Goal: Task Accomplishment & Management: Manage account settings

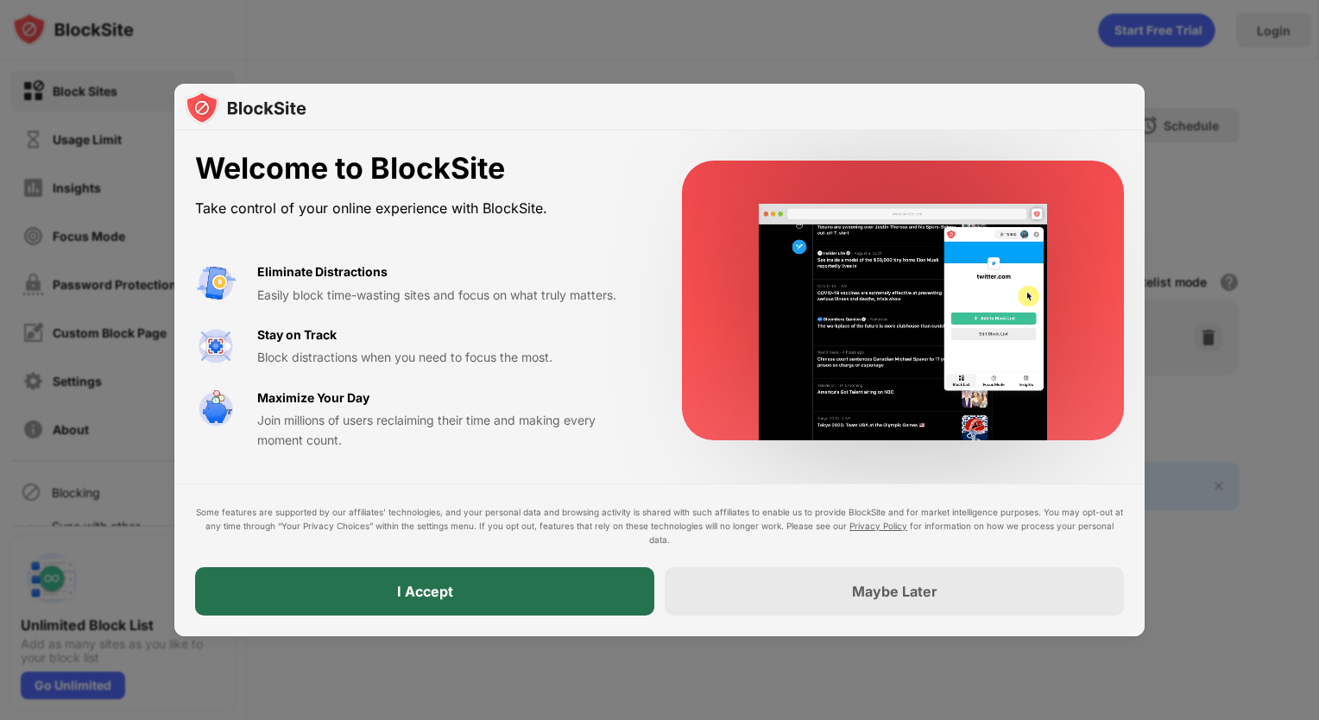
click at [562, 594] on div "I Accept" at bounding box center [424, 591] width 459 height 48
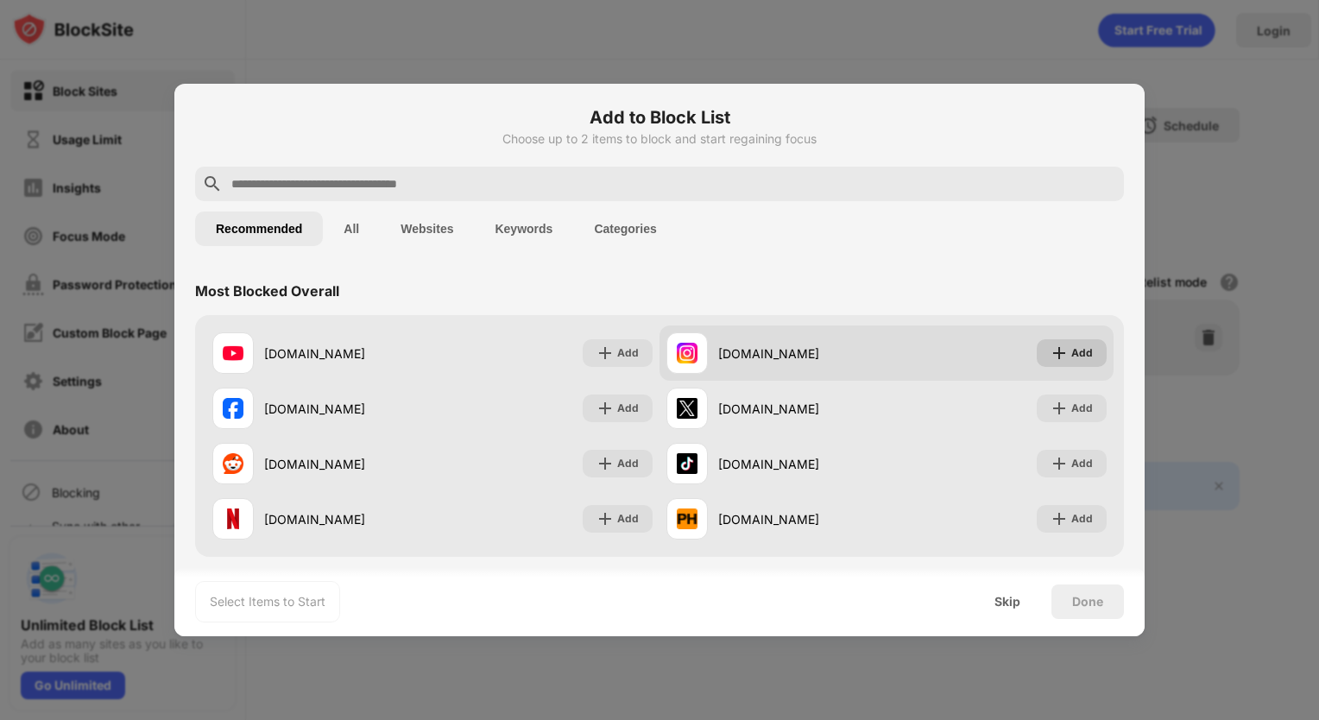
click at [1080, 351] on div "Add" at bounding box center [1072, 353] width 70 height 28
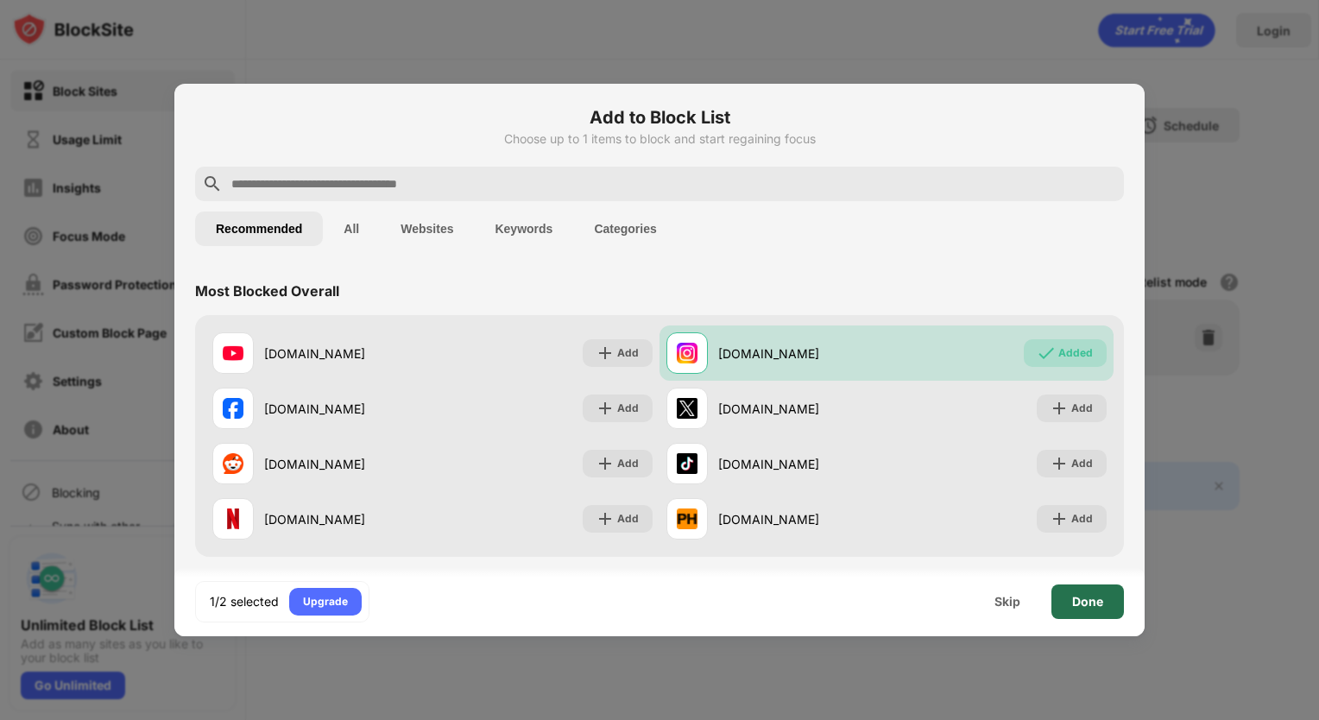
click at [1093, 596] on div "Done" at bounding box center [1087, 602] width 31 height 14
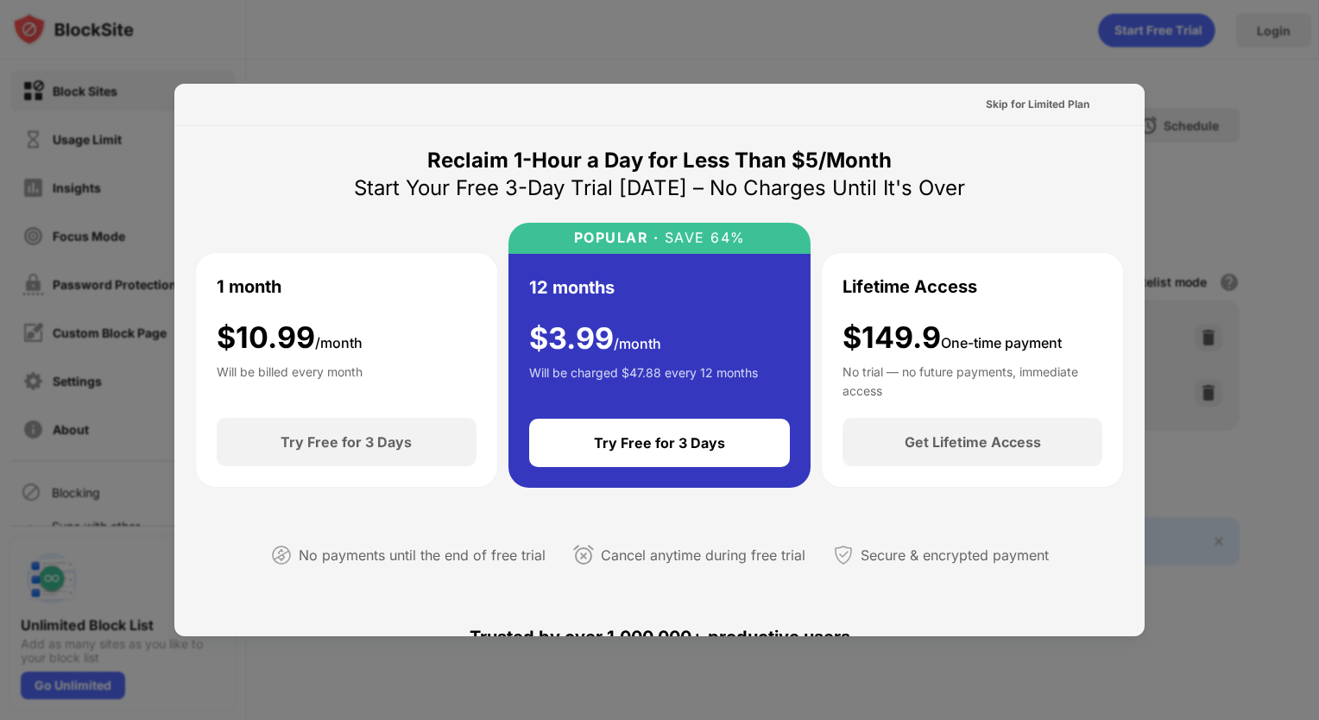
click at [1091, 79] on div at bounding box center [659, 360] width 1319 height 720
click at [1058, 100] on div "Skip for Limited Plan" at bounding box center [1038, 104] width 104 height 17
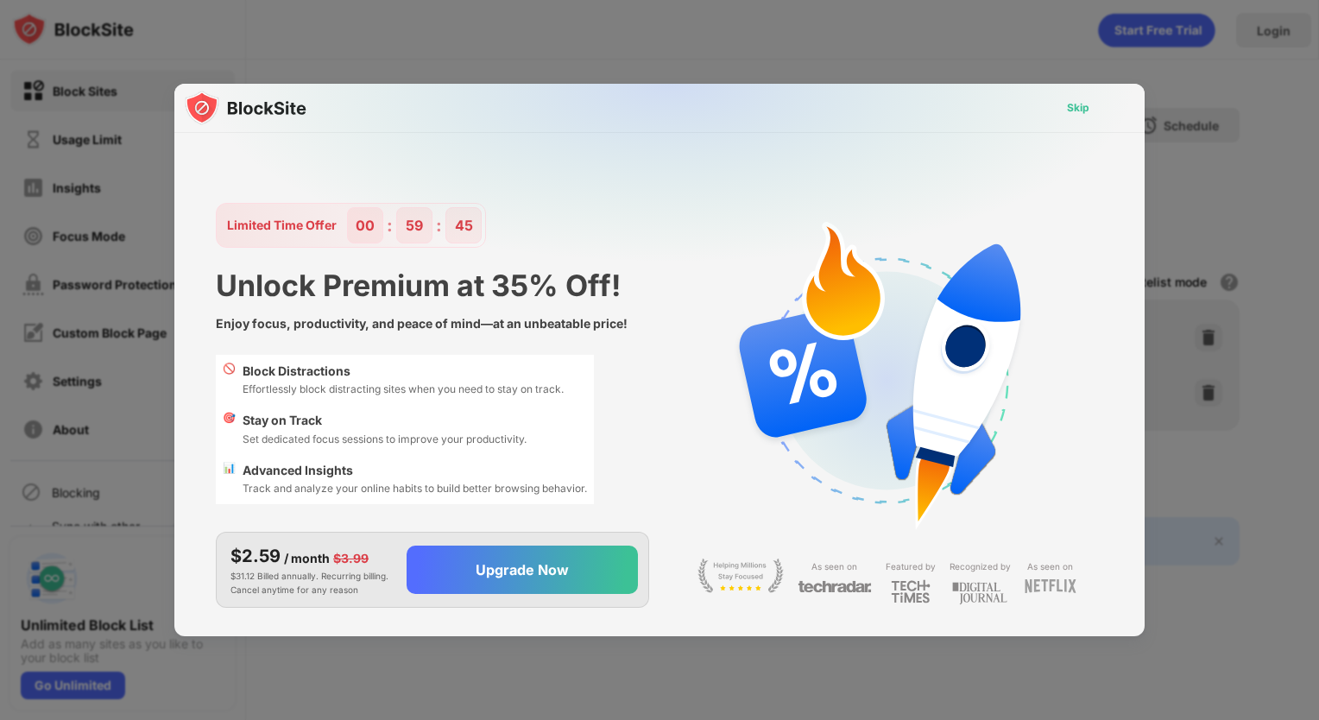
click at [1075, 102] on div "Skip" at bounding box center [1078, 107] width 22 height 17
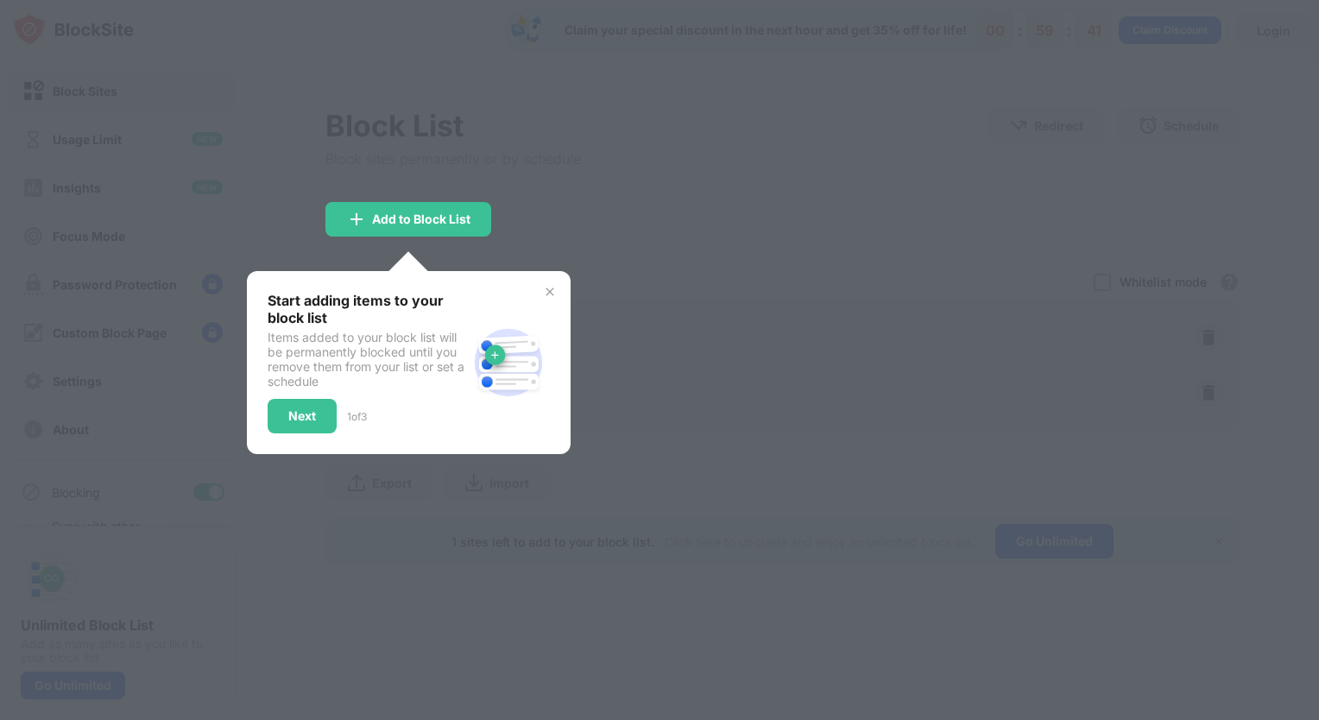
click at [553, 288] on img at bounding box center [550, 292] width 14 height 14
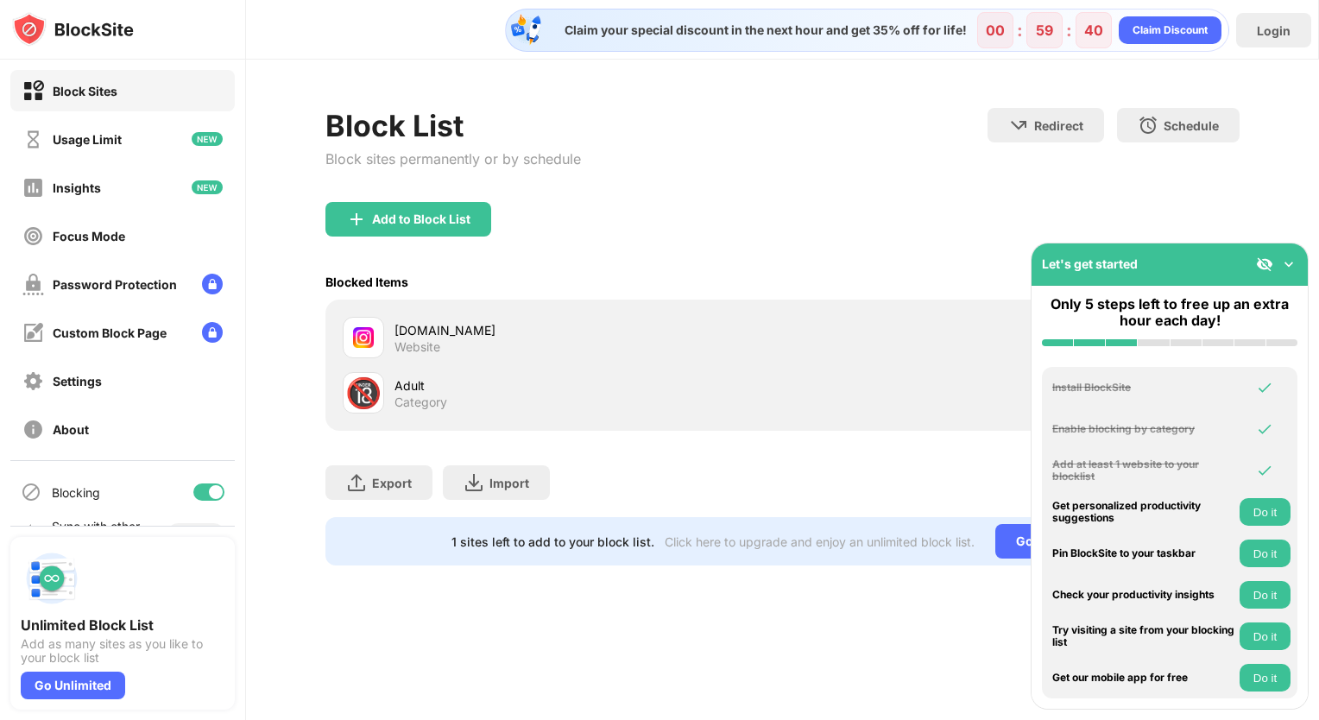
click at [425, 190] on div "Block List Block sites permanently or by schedule" at bounding box center [453, 155] width 256 height 94
click at [433, 213] on div "Add to Block List" at bounding box center [421, 219] width 98 height 14
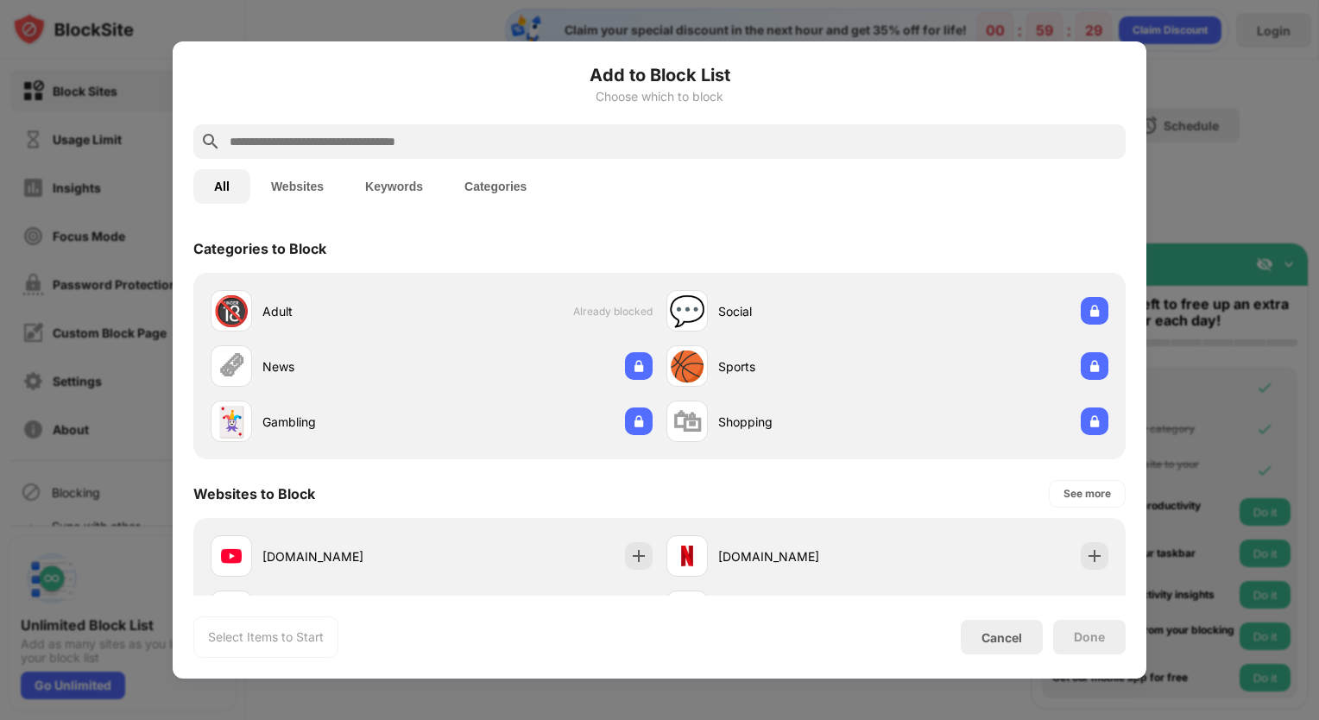
click at [307, 175] on button "Websites" at bounding box center [297, 186] width 94 height 35
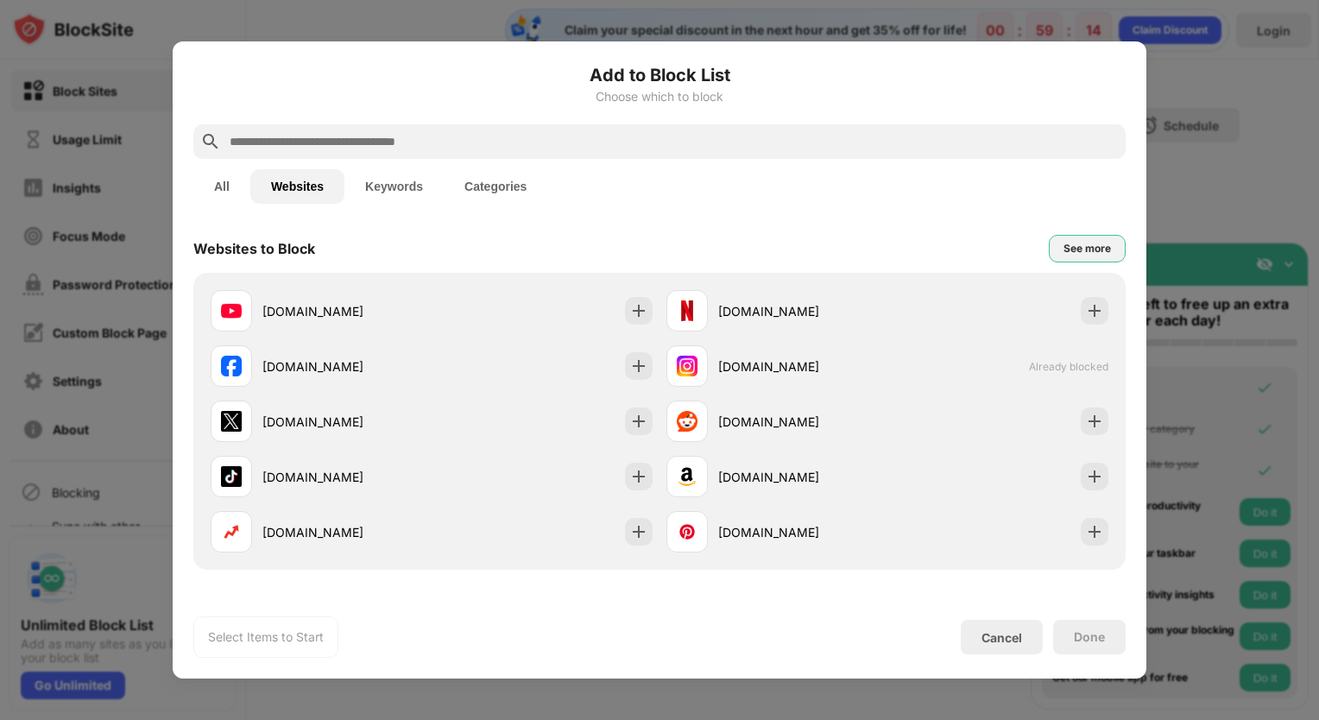
click at [1071, 238] on div "See more" at bounding box center [1087, 249] width 77 height 28
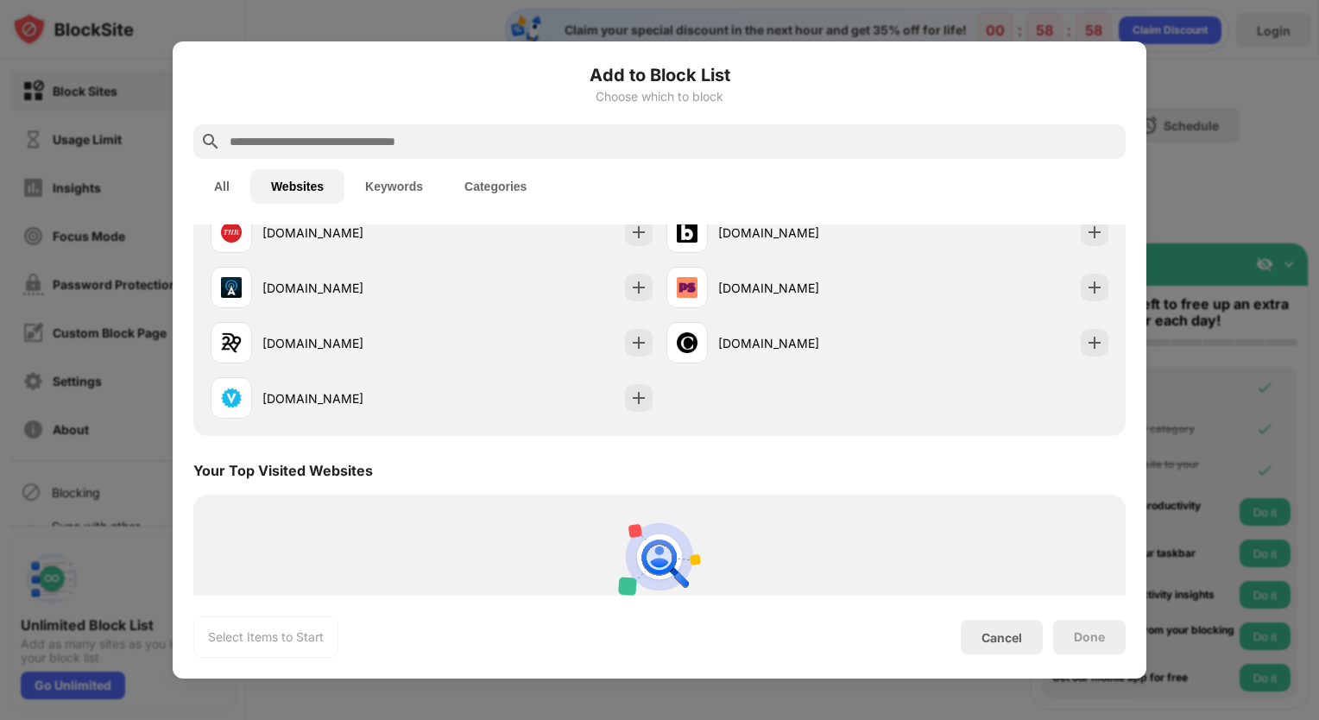
scroll to position [1914, 0]
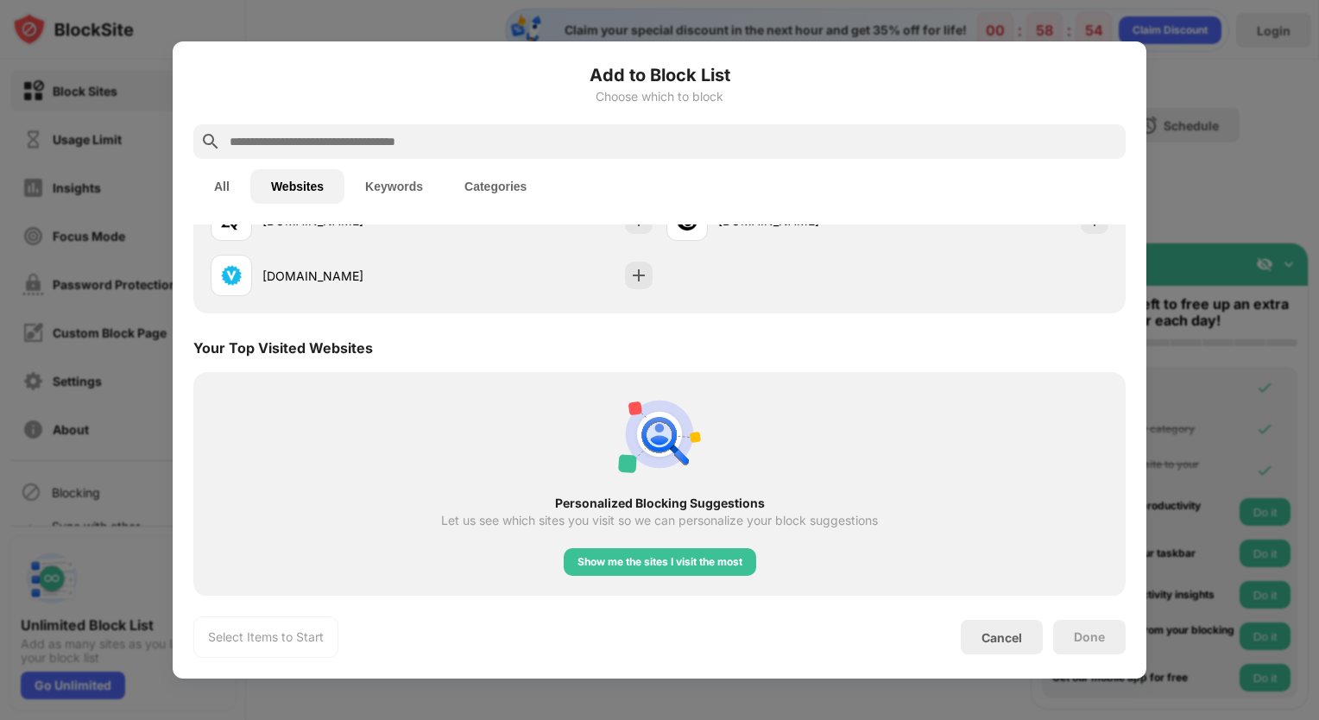
click at [502, 190] on button "Categories" at bounding box center [496, 186] width 104 height 35
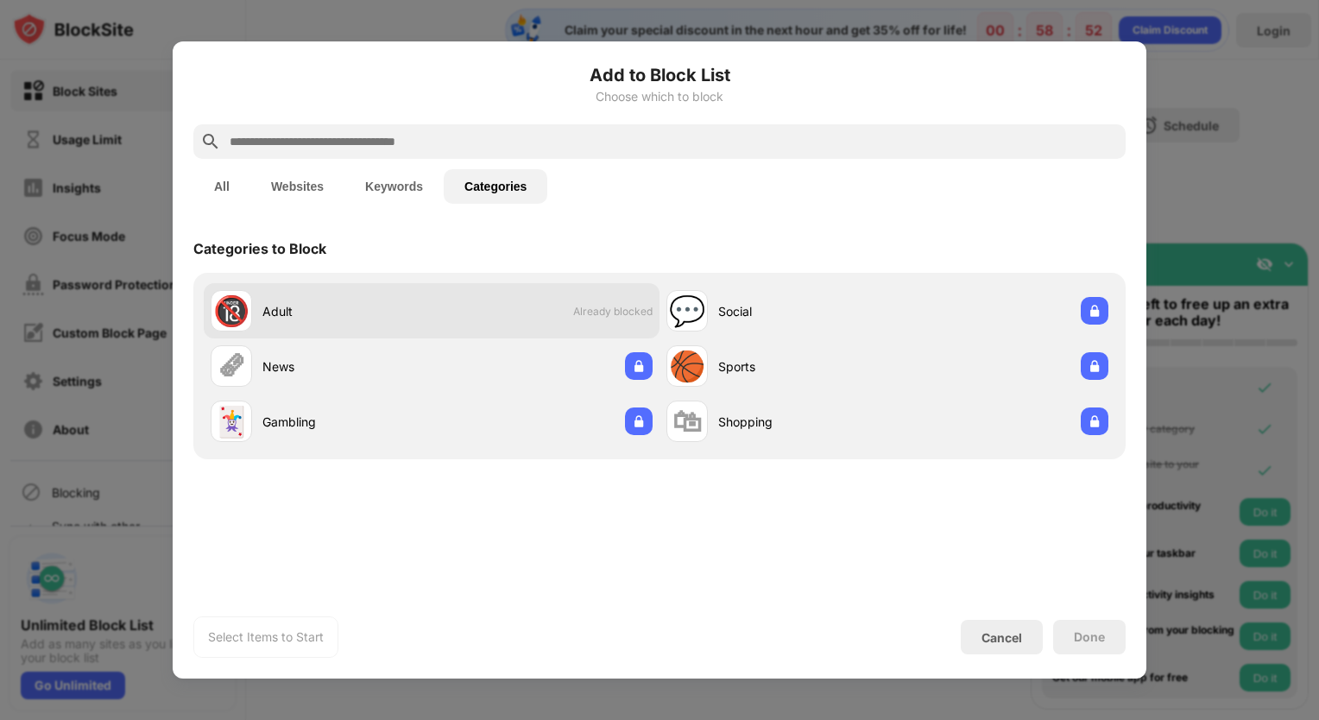
click at [496, 316] on div "🔞 Adult Already blocked" at bounding box center [432, 310] width 456 height 55
click at [272, 311] on div "Adult" at bounding box center [346, 311] width 169 height 18
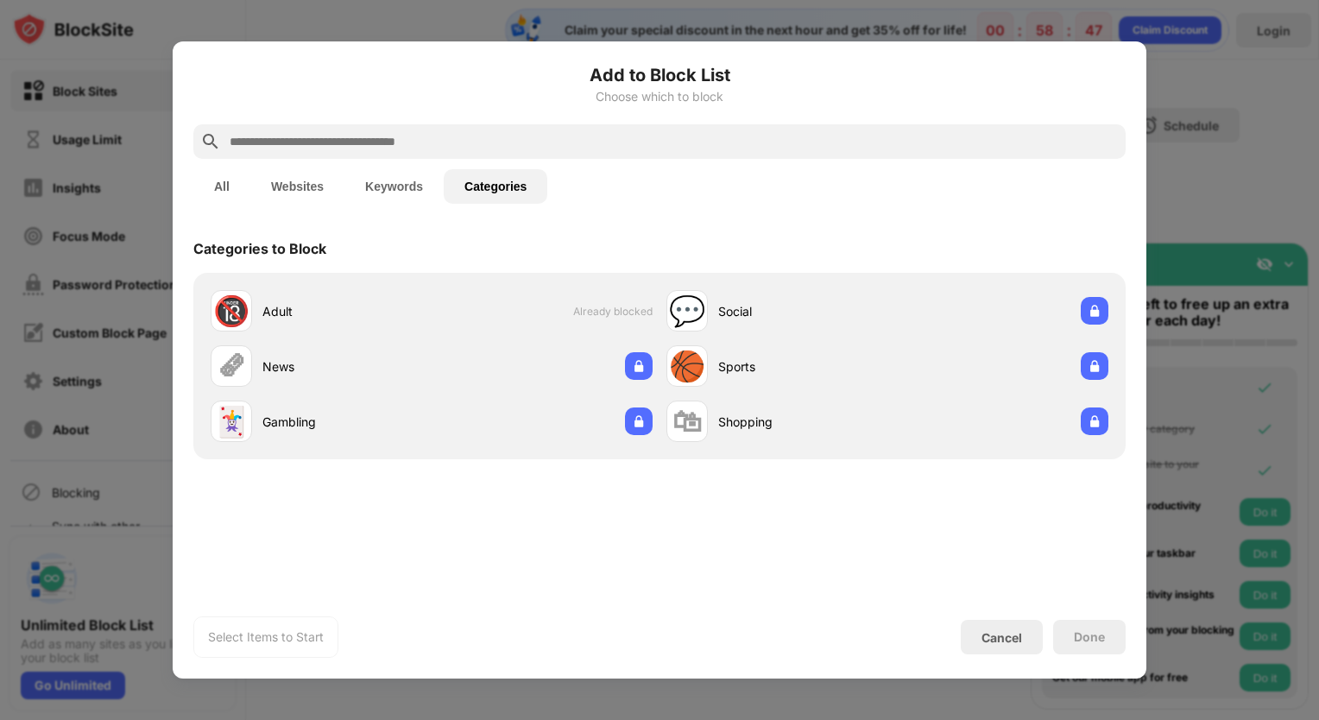
click at [1249, 182] on div at bounding box center [659, 360] width 1319 height 720
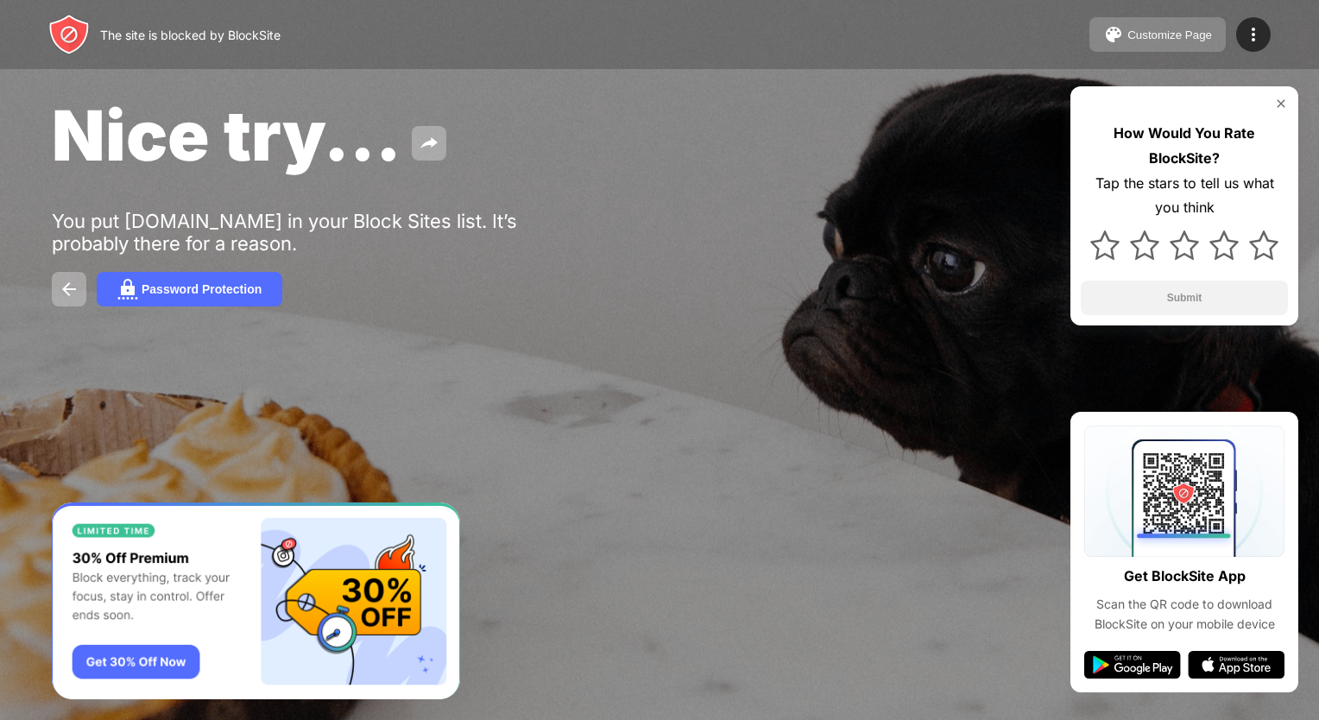
click at [1196, 22] on button "Customize Page" at bounding box center [1158, 34] width 136 height 35
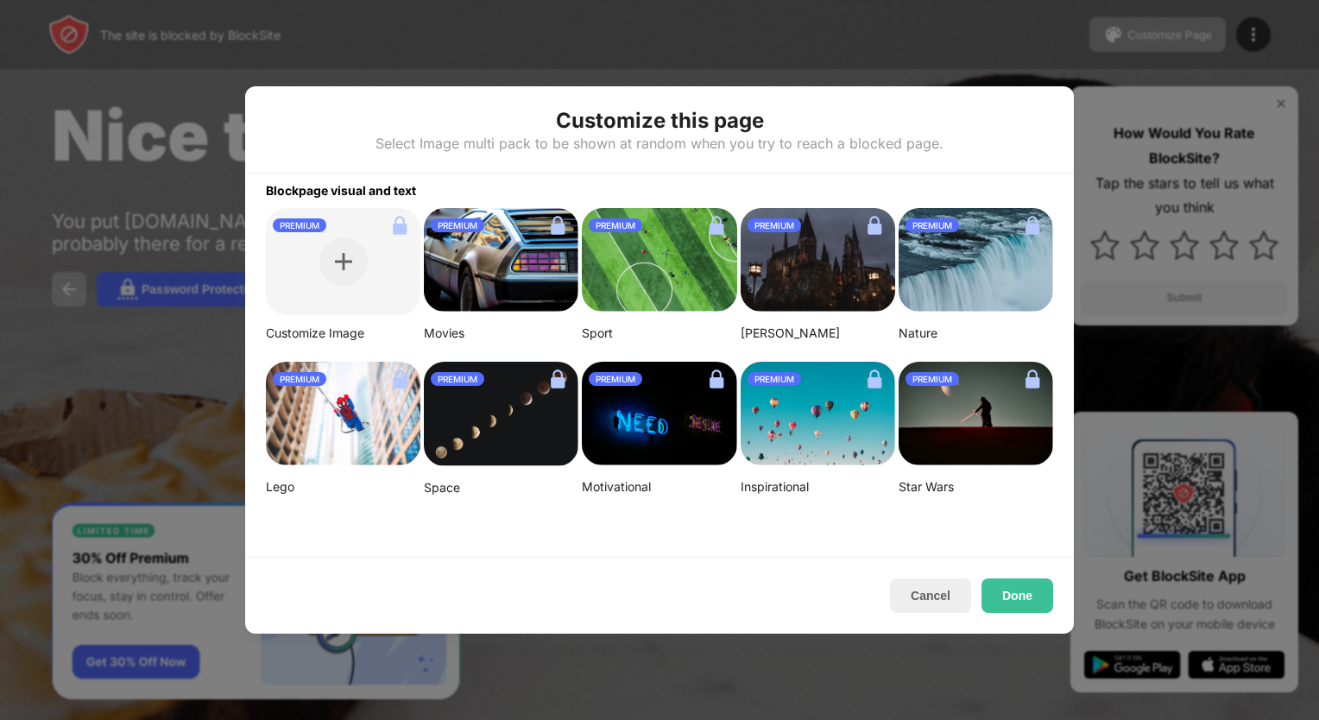
click at [963, 55] on div at bounding box center [659, 360] width 1319 height 720
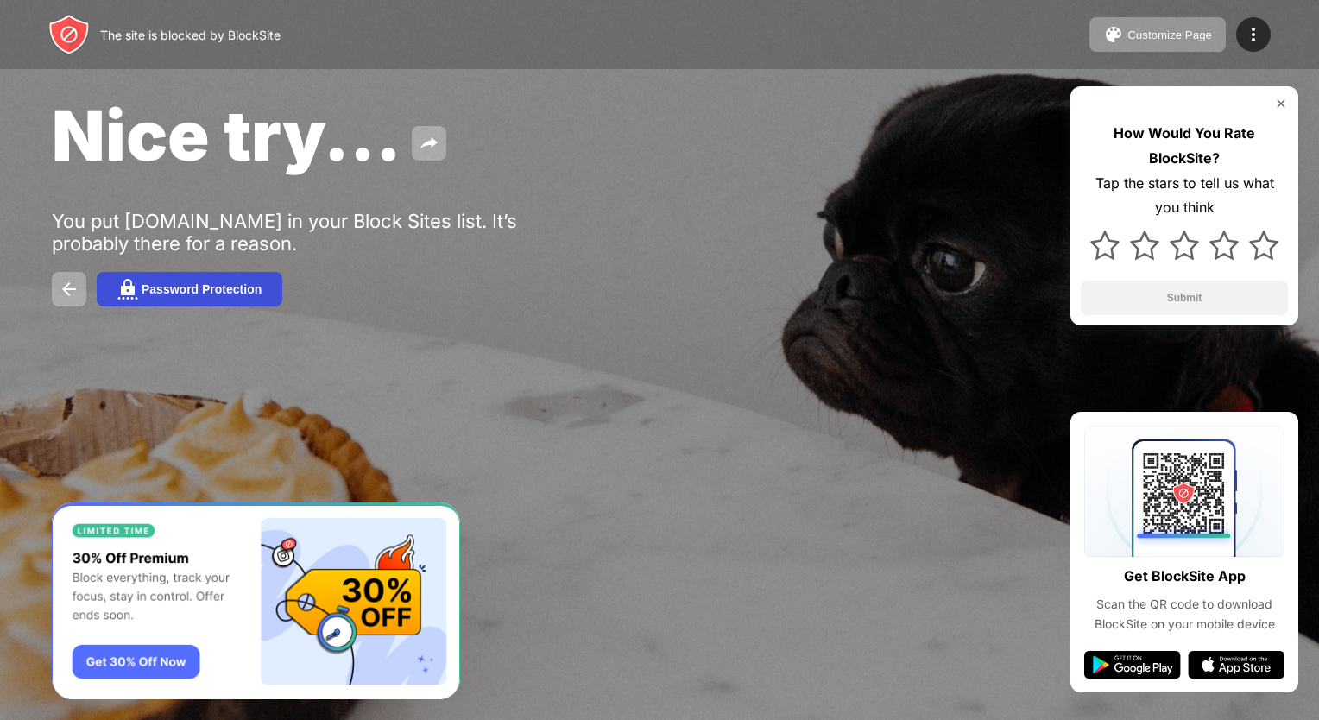
click at [170, 275] on button "Password Protection" at bounding box center [190, 289] width 186 height 35
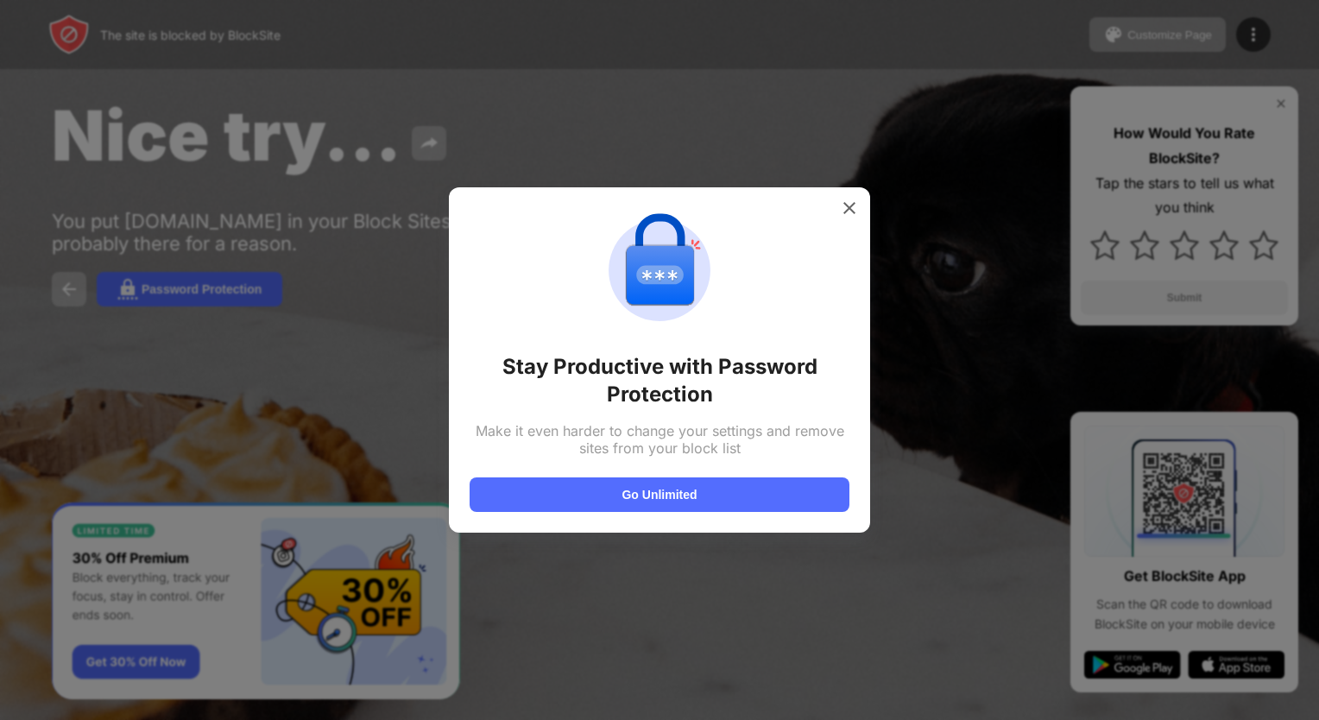
click at [291, 363] on div at bounding box center [659, 360] width 1319 height 720
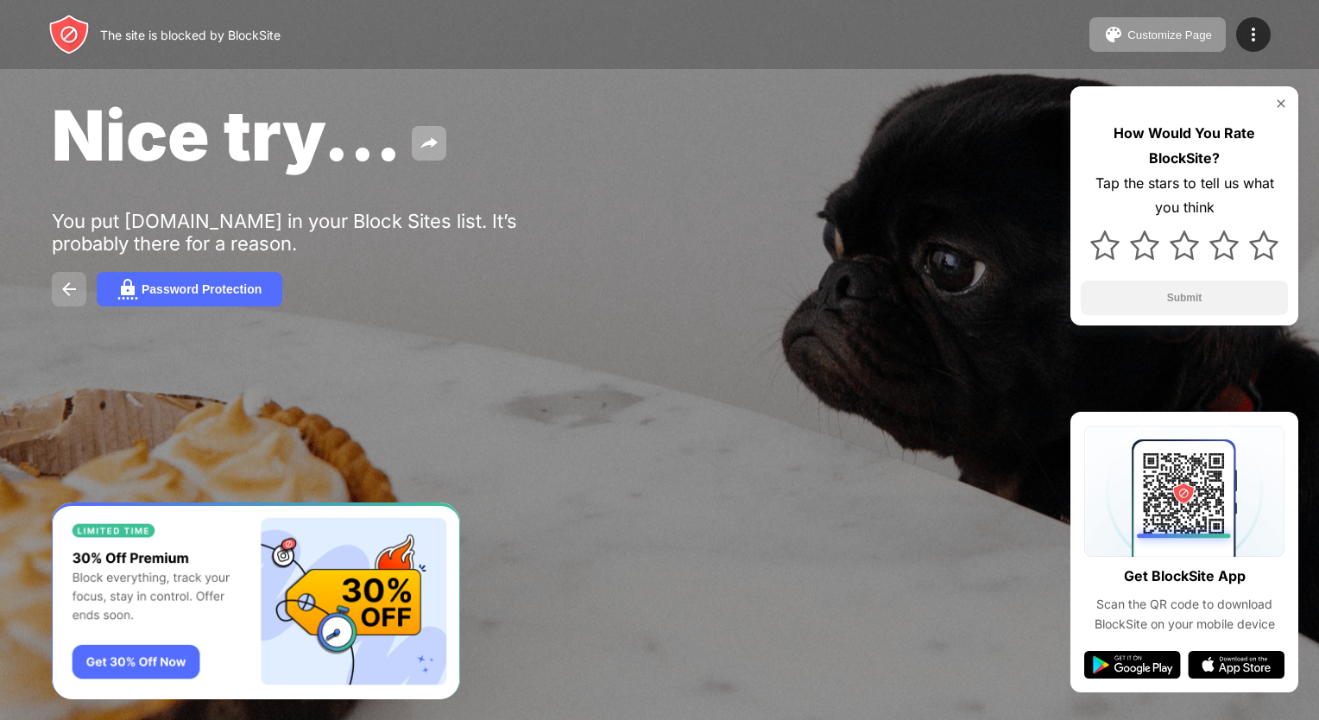
click at [58, 278] on button at bounding box center [69, 289] width 35 height 35
